Goal: Information Seeking & Learning: Learn about a topic

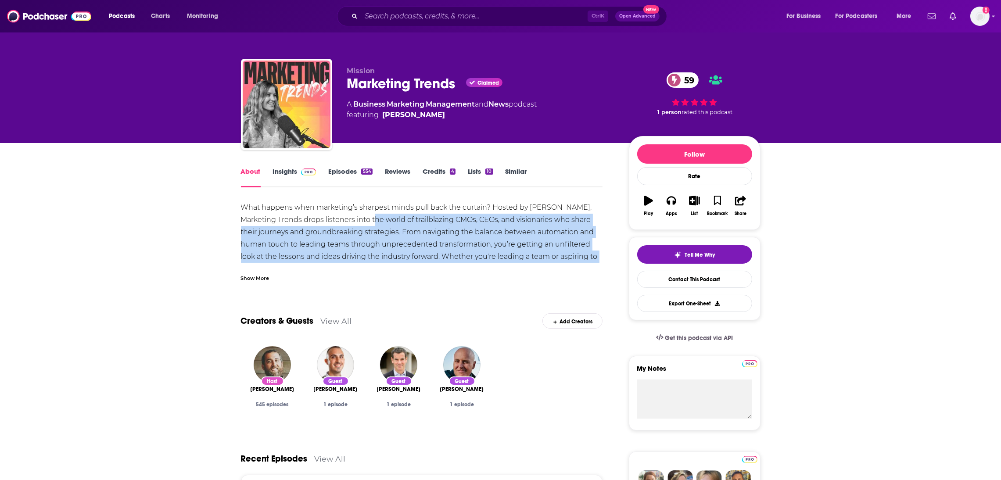
drag, startPoint x: 616, startPoint y: 256, endPoint x: 360, endPoint y: 225, distance: 257.3
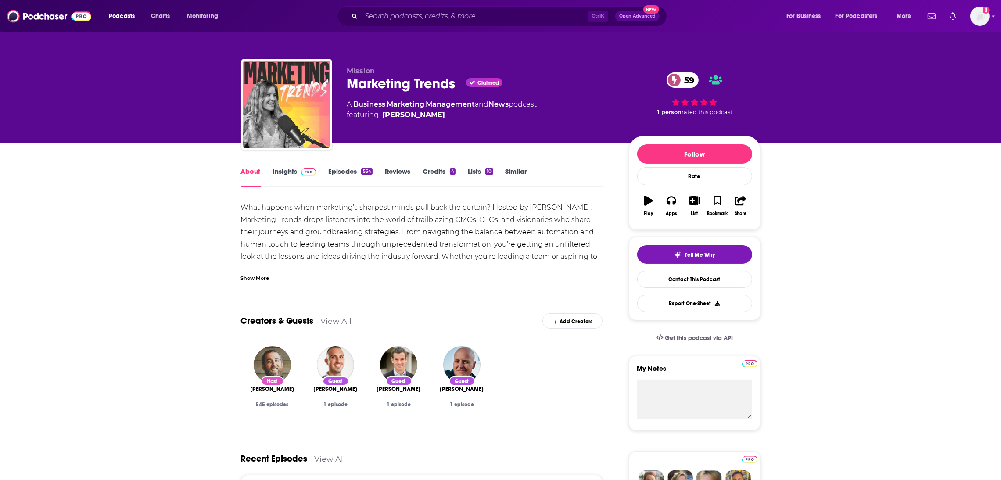
click at [326, 269] on div "Show More" at bounding box center [422, 274] width 362 height 15
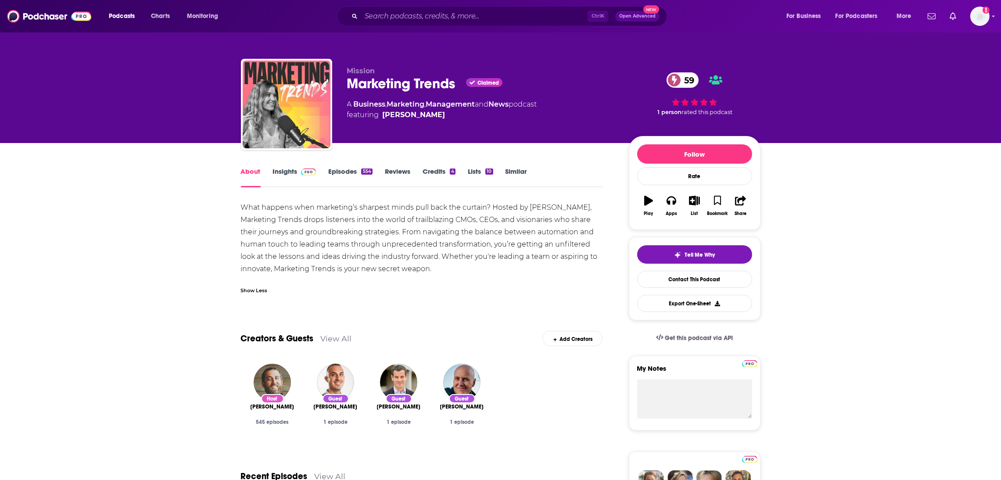
click at [292, 175] on link "Insights" at bounding box center [294, 177] width 43 height 20
